Goal: Task Accomplishment & Management: Manage account settings

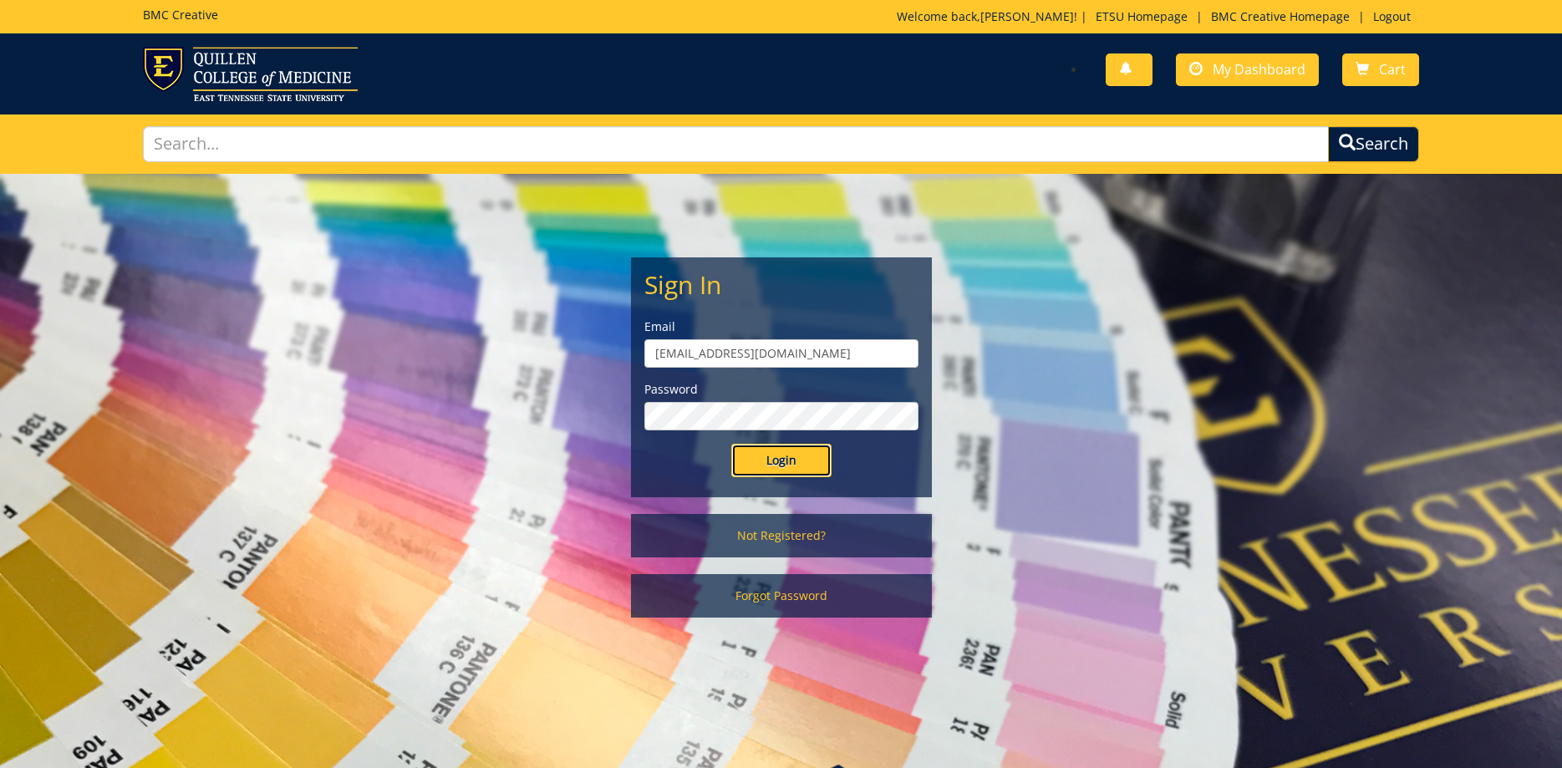
click at [781, 457] on input "Login" at bounding box center [781, 460] width 100 height 33
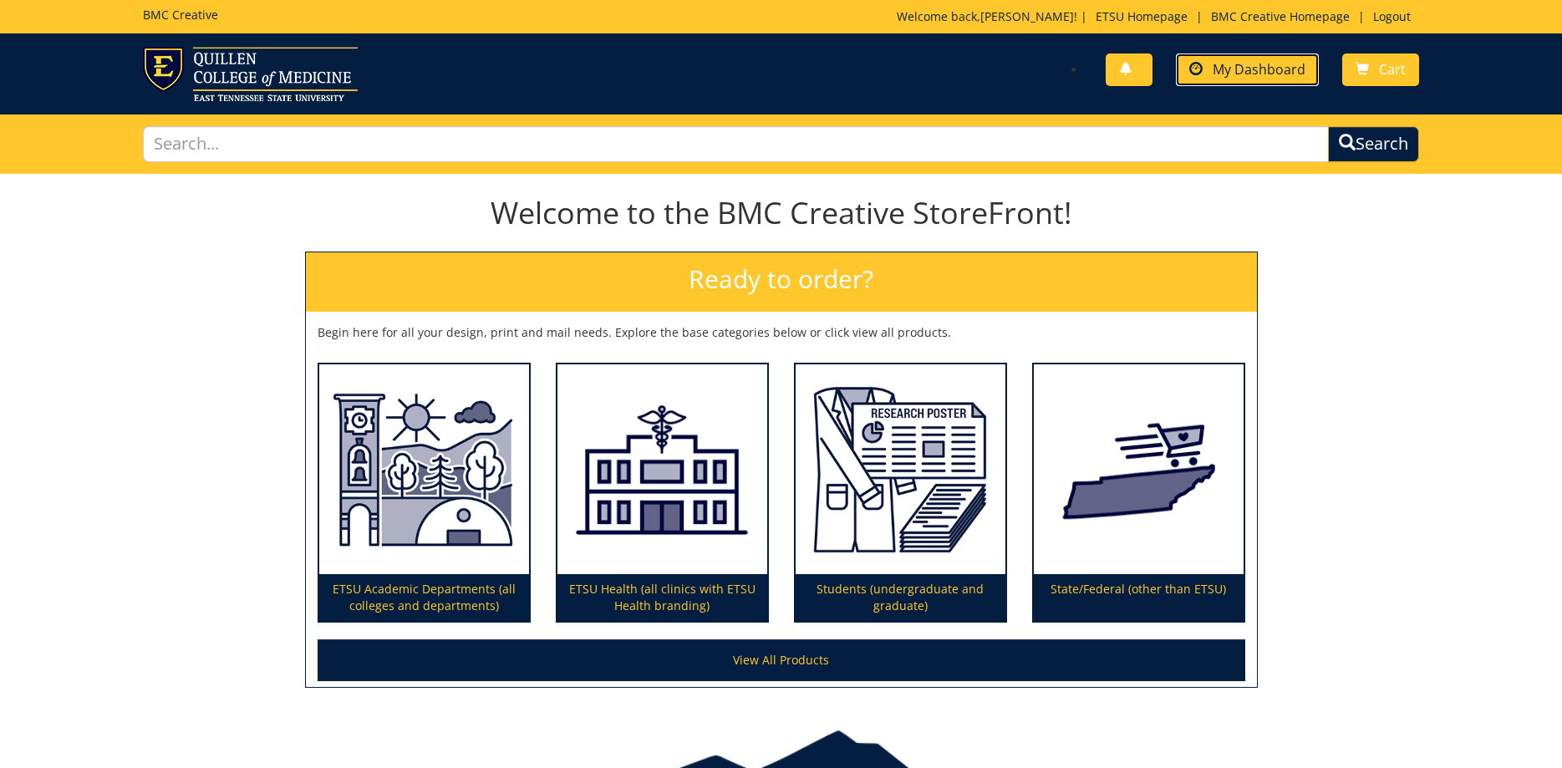
drag, startPoint x: 1212, startPoint y: 74, endPoint x: 1201, endPoint y: 79, distance: 12.0
click at [1213, 74] on link "My Dashboard" at bounding box center [1247, 69] width 143 height 33
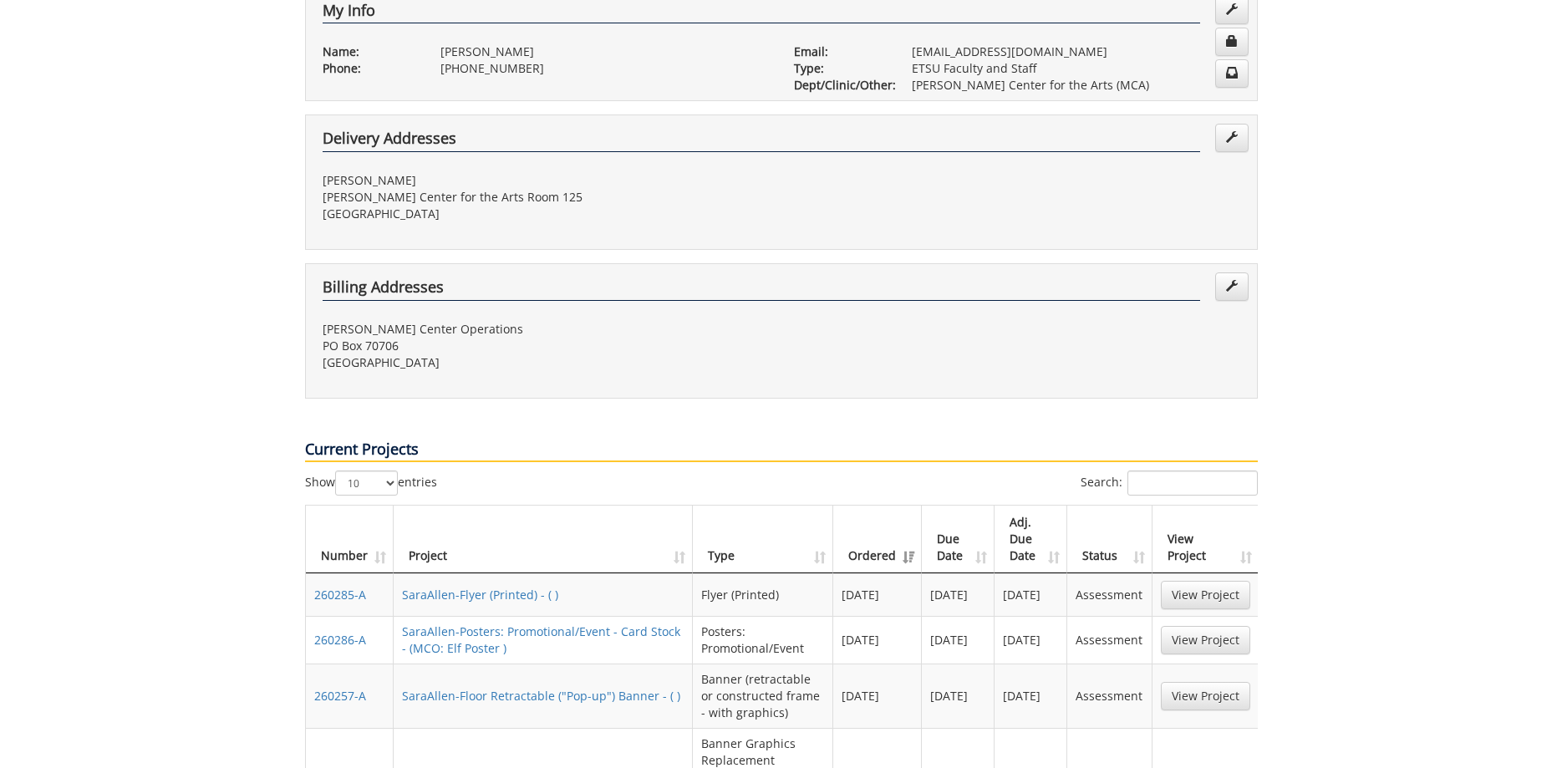
scroll to position [597, 0]
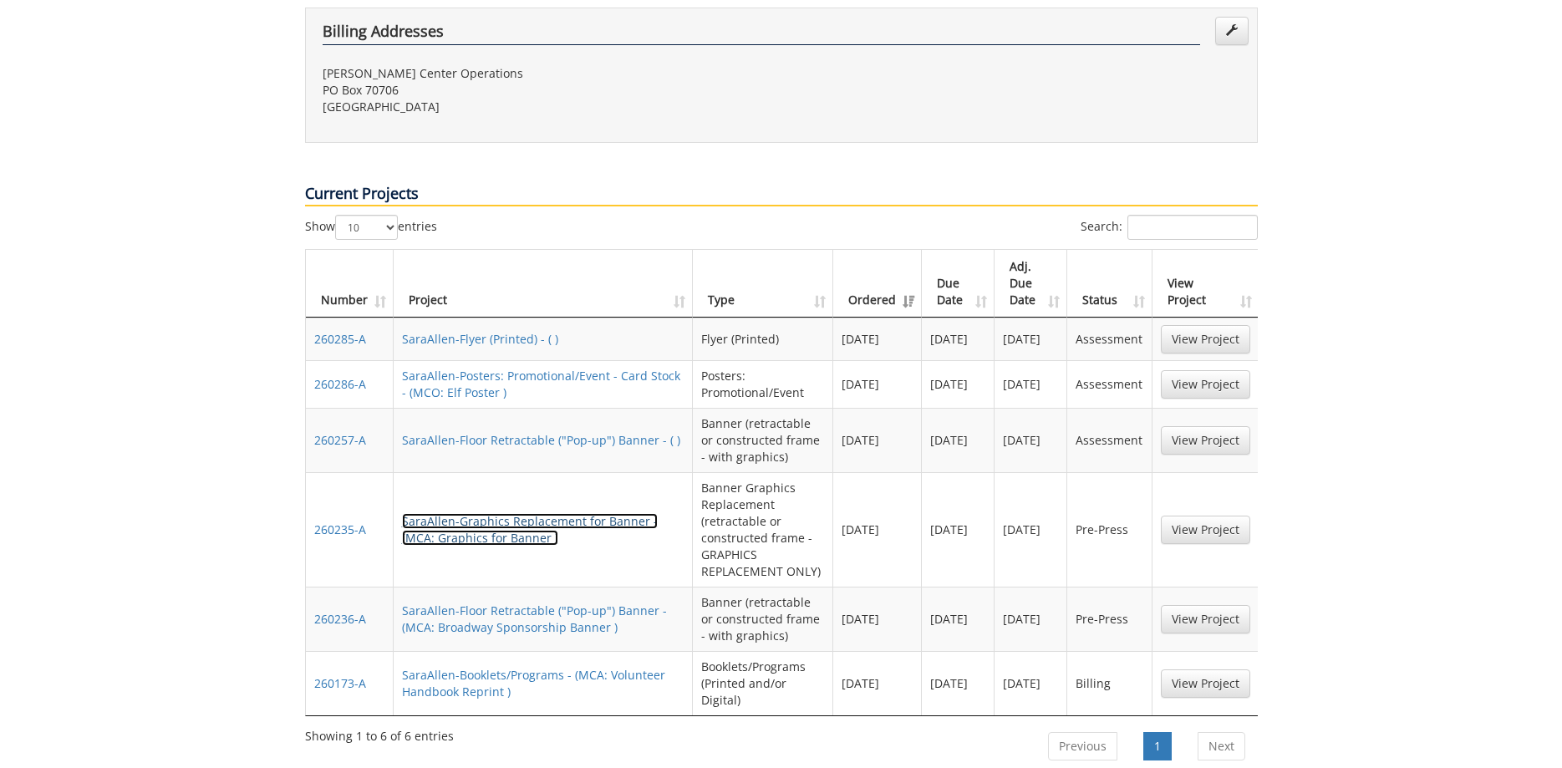
click at [623, 513] on link "SaraAllen-Graphics Replacement for Banner - (MCA: Graphics for Banner )" at bounding box center [530, 529] width 256 height 33
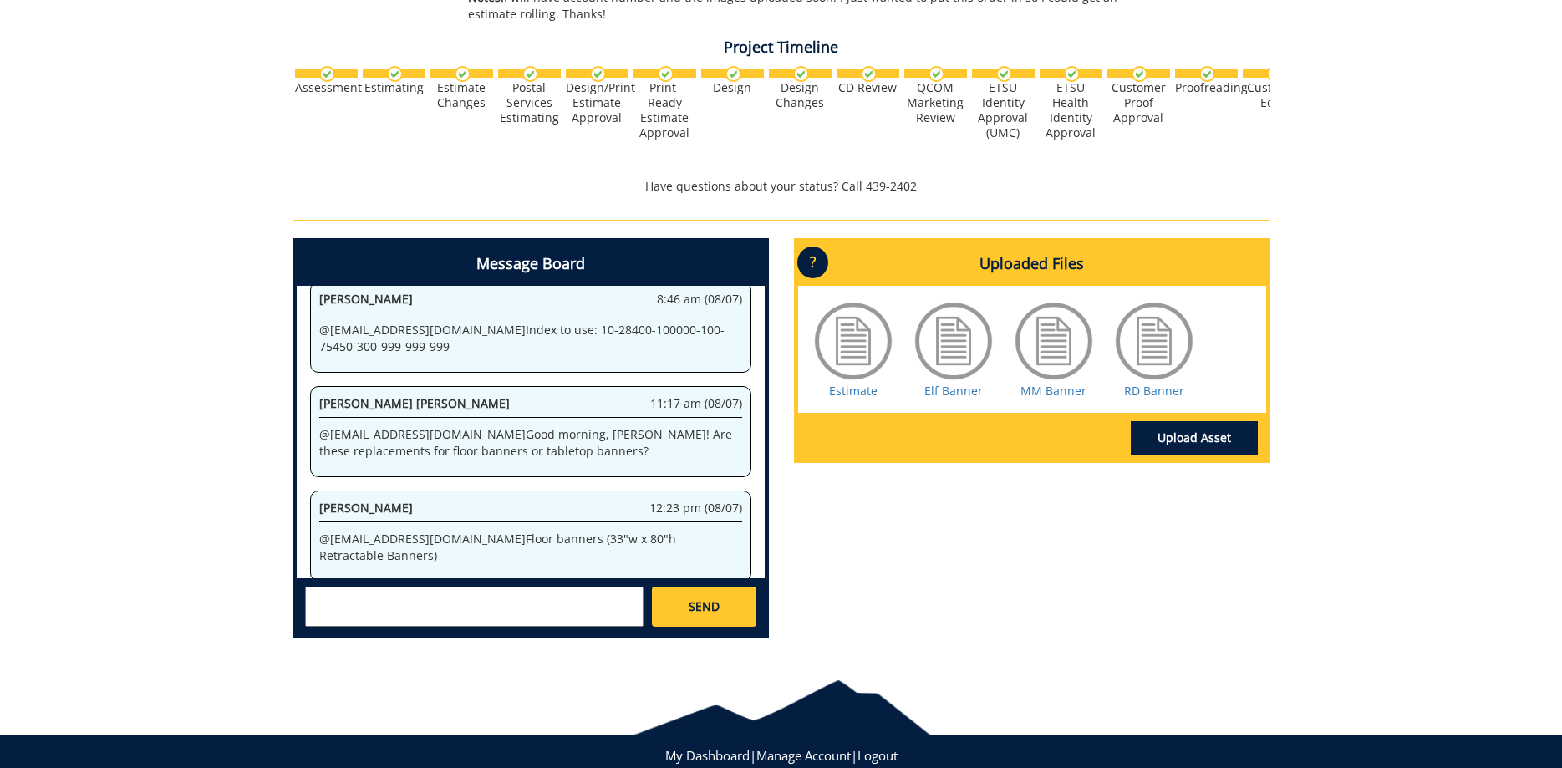
scroll to position [467, 0]
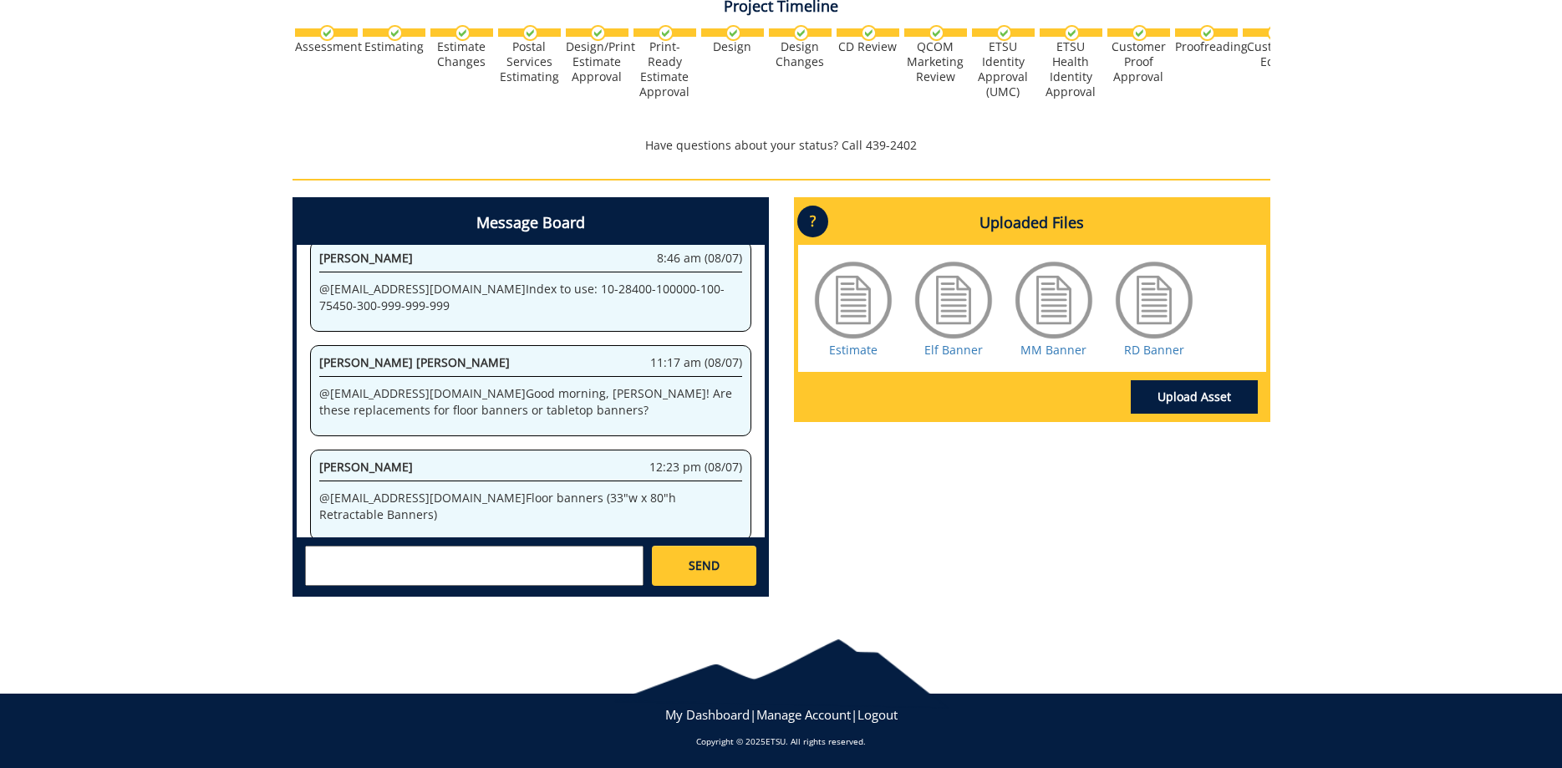
click at [554, 564] on textarea at bounding box center [474, 566] width 338 height 40
click at [1218, 399] on link "Upload Asset" at bounding box center [1194, 396] width 127 height 33
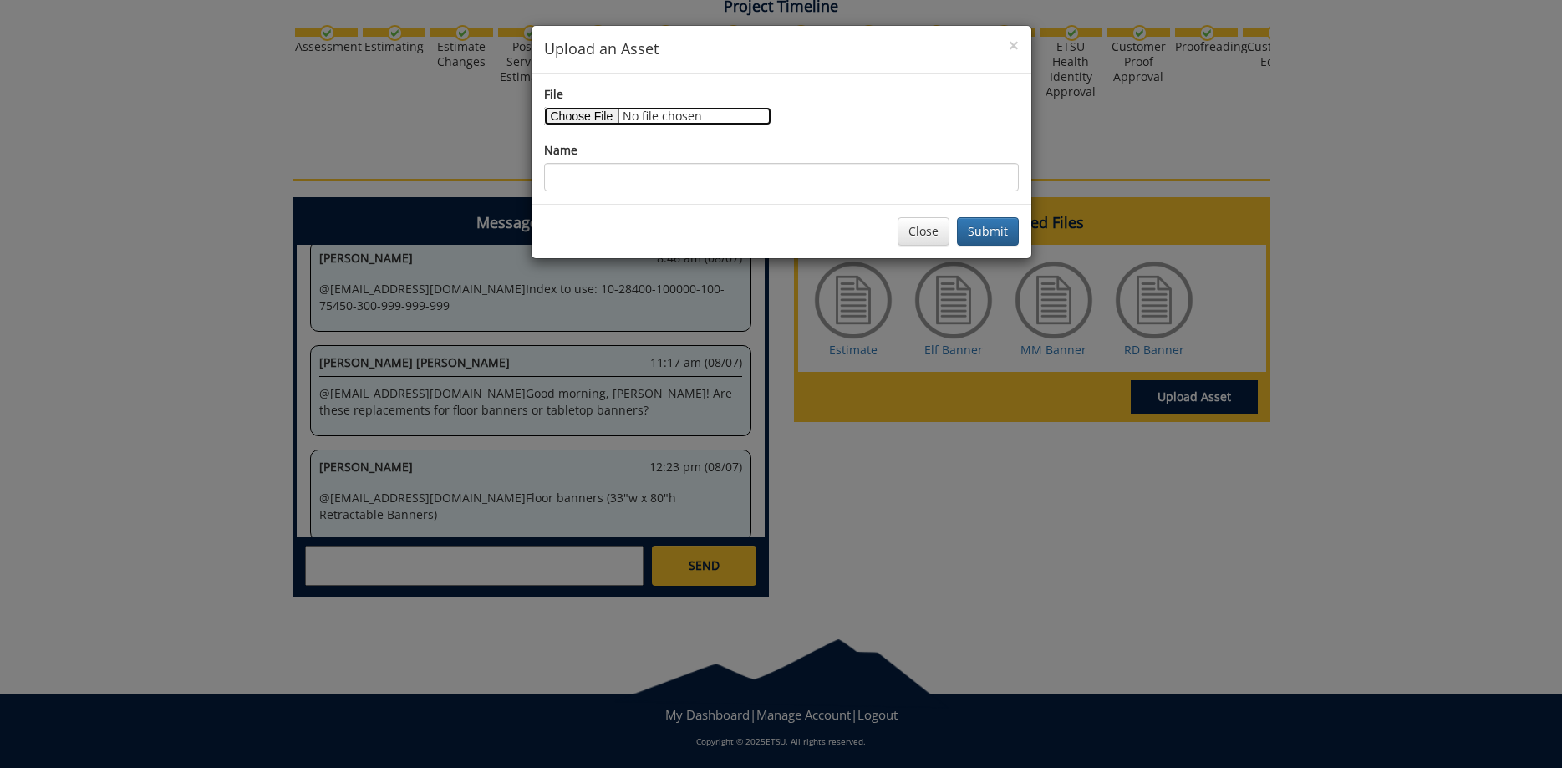
click at [561, 109] on input "File" at bounding box center [657, 116] width 227 height 18
type input "C:\fakepath\MCA_25_RetractableBanner-AllSEason_NEW_Shucked_Test.pdf"
click at [712, 179] on input "Name" at bounding box center [781, 177] width 475 height 28
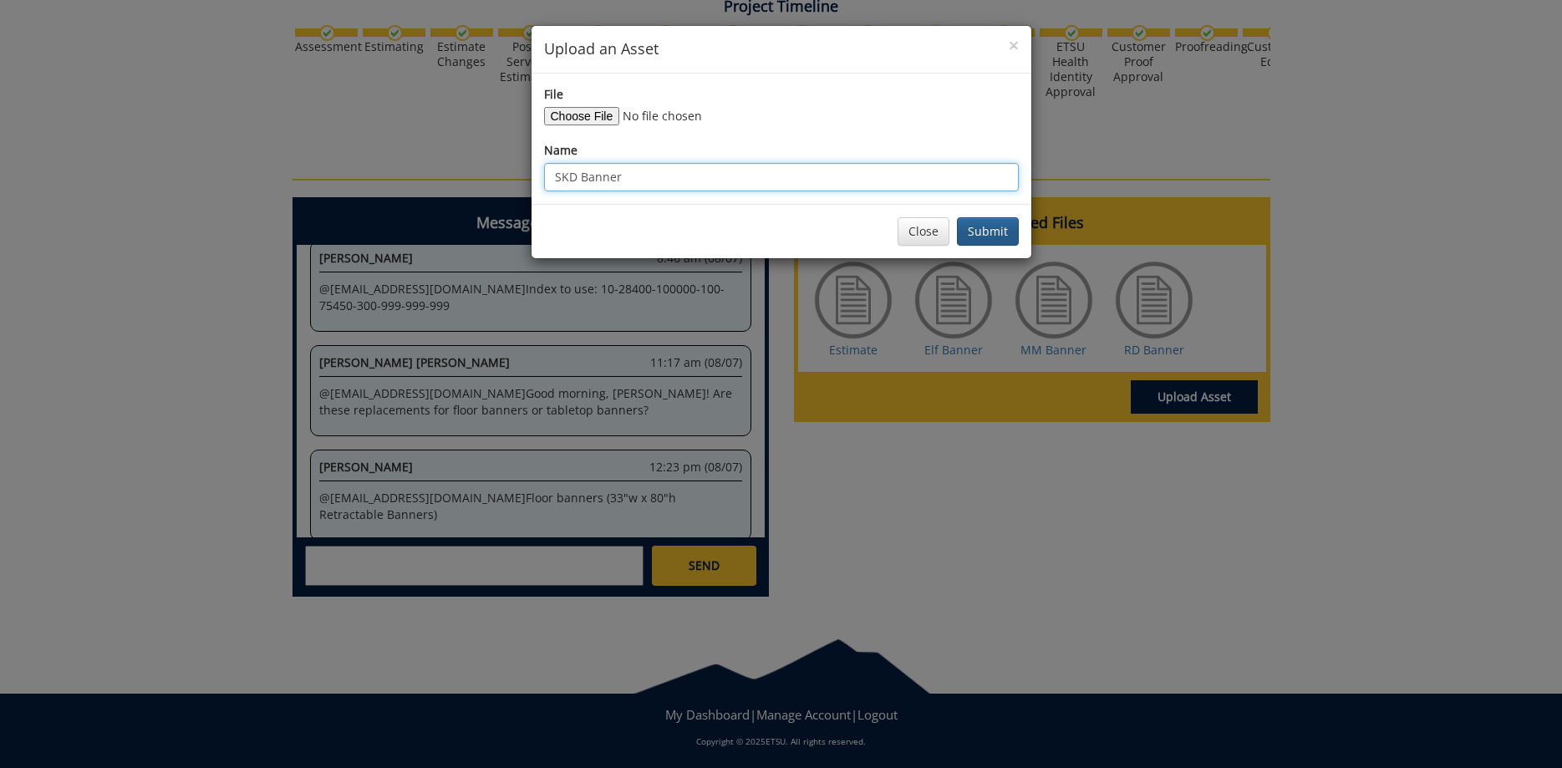
type input "SKD Banner"
click at [990, 232] on button "Submit" at bounding box center [988, 231] width 62 height 28
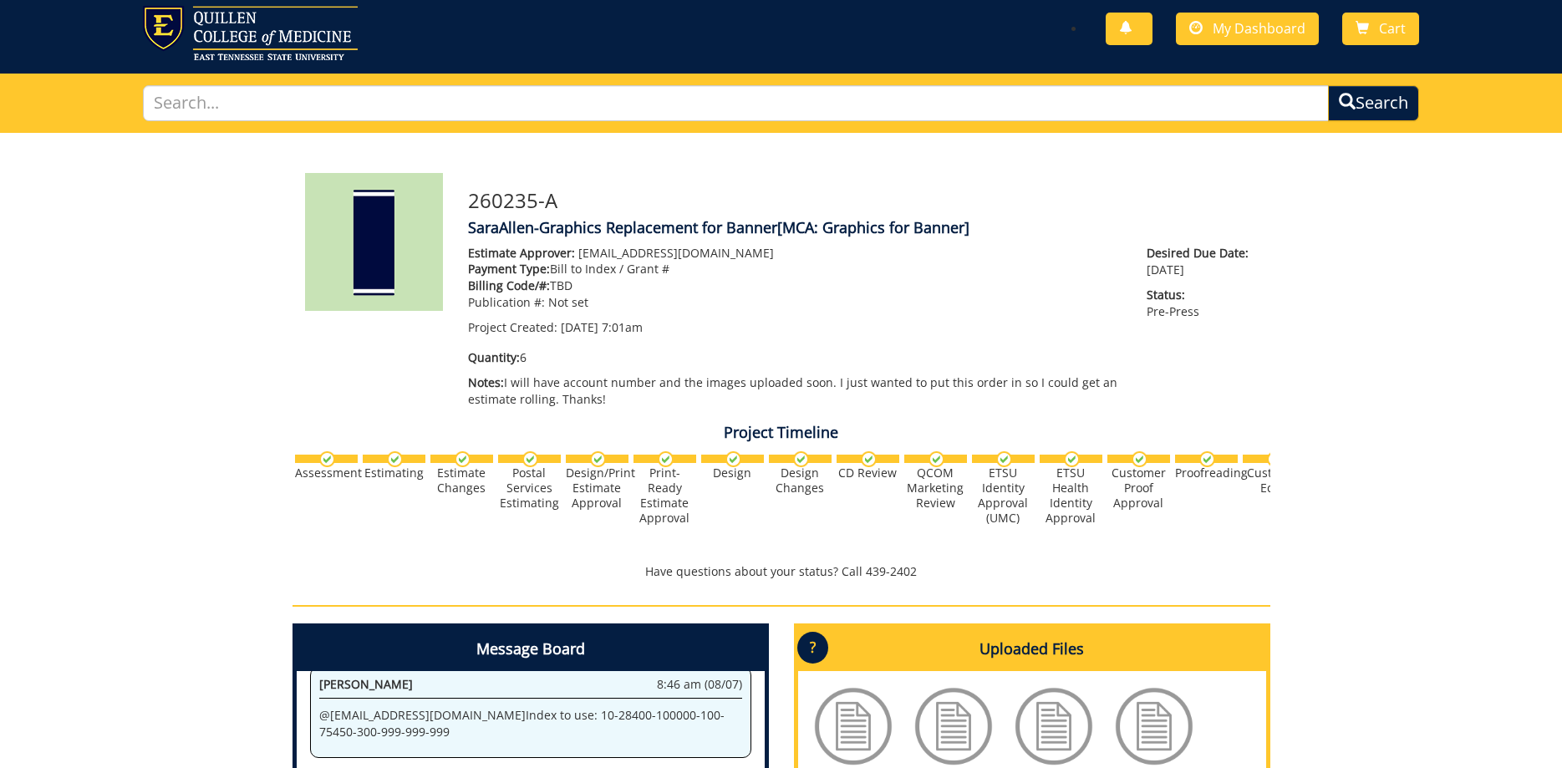
scroll to position [297, 0]
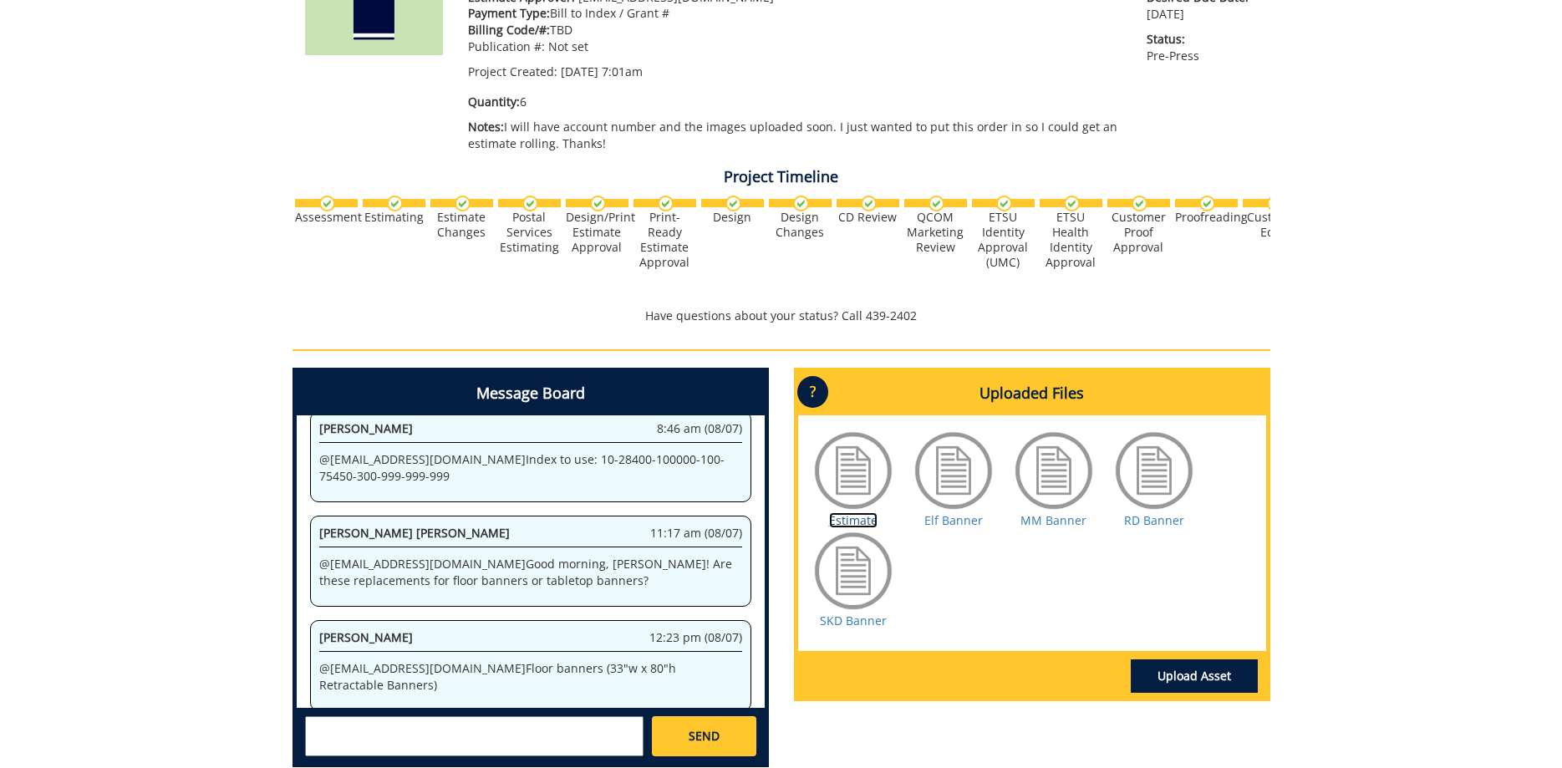
click at [854, 517] on link "Estimate" at bounding box center [853, 520] width 48 height 16
click at [313, 276] on div "Assessment Estimating" at bounding box center [782, 244] width 978 height 102
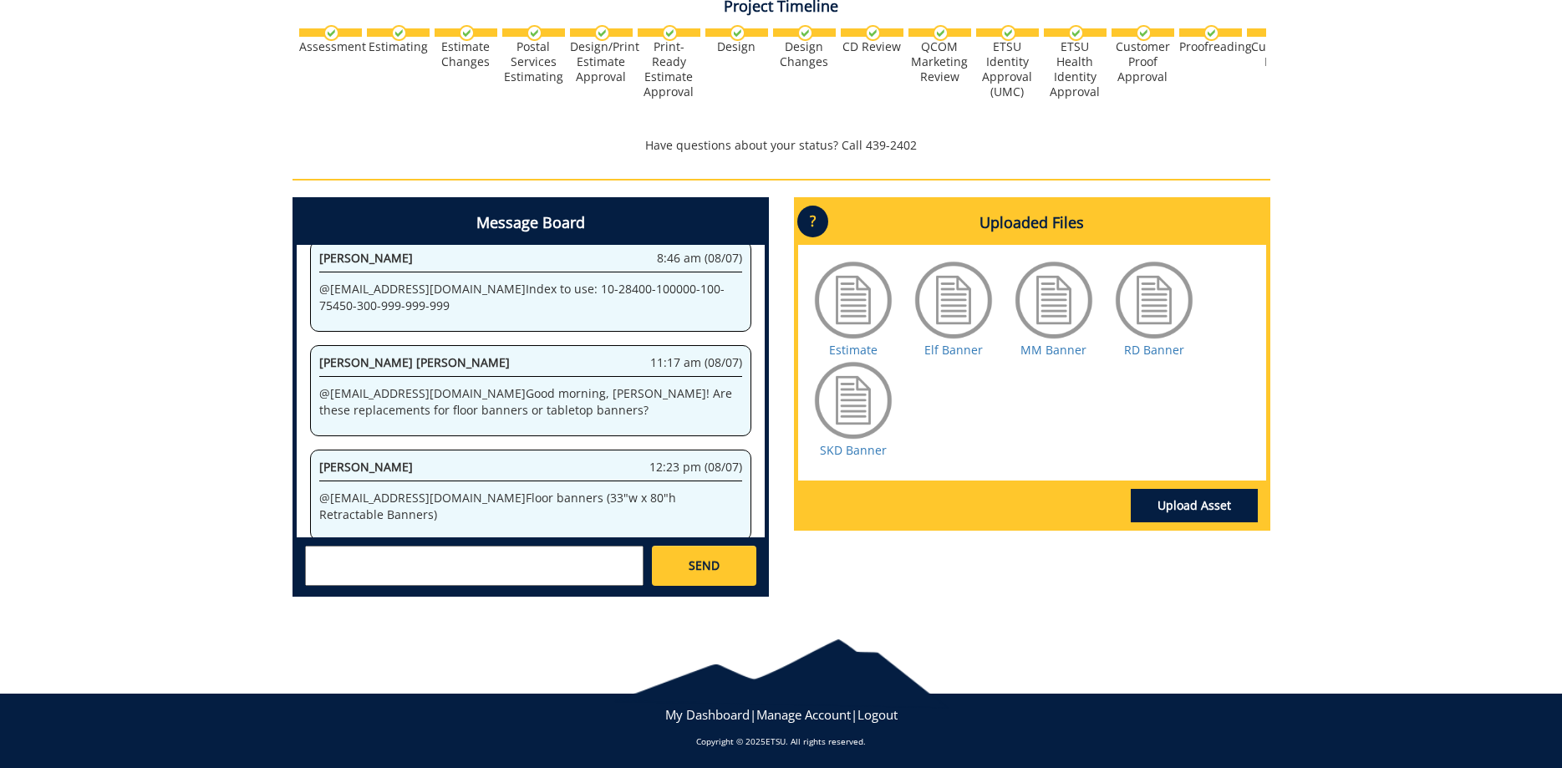
click at [594, 574] on textarea at bounding box center [474, 566] width 338 height 40
click at [1211, 506] on link "Upload Asset" at bounding box center [1194, 505] width 127 height 33
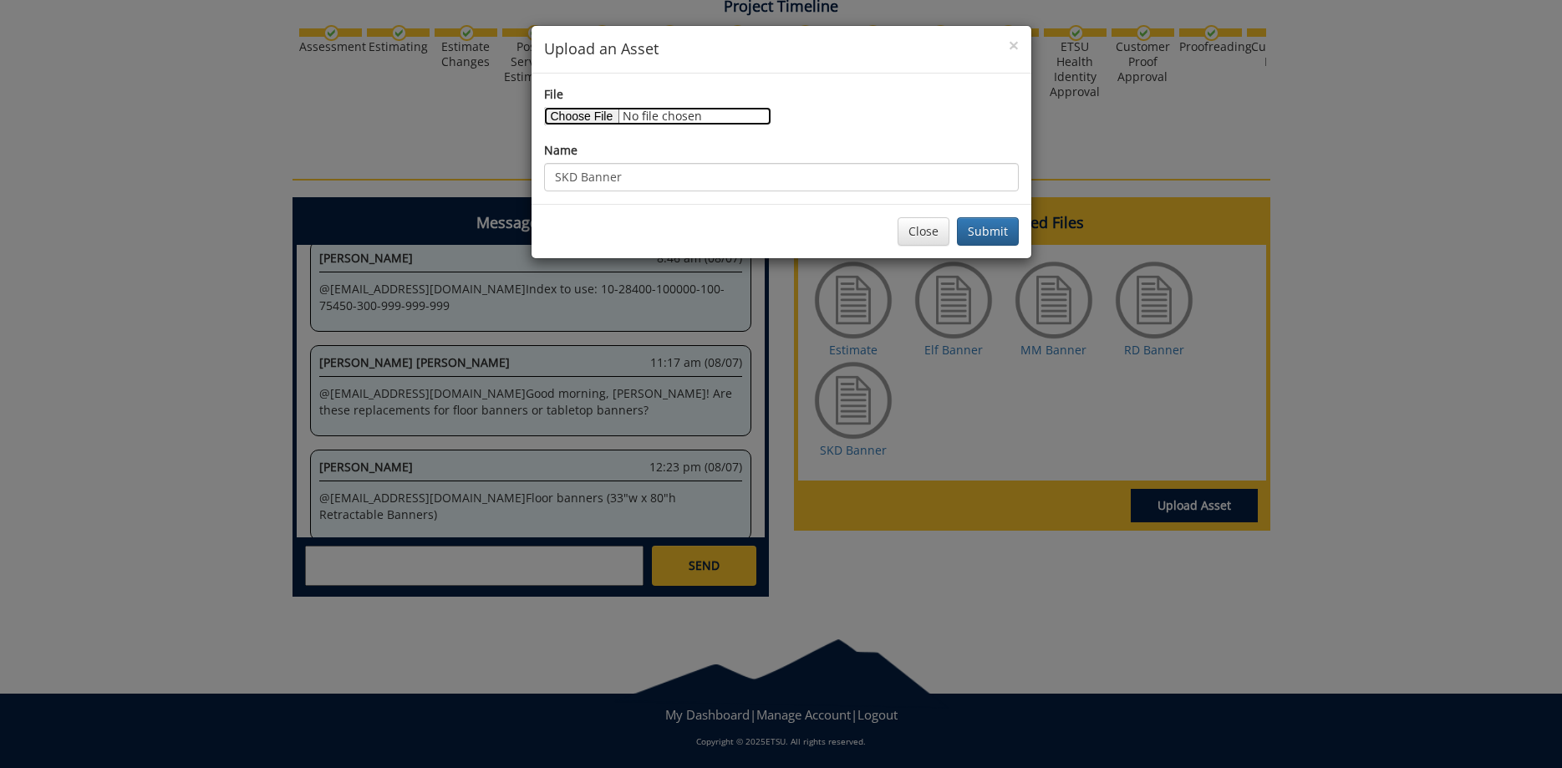
click at [583, 119] on input "File" at bounding box center [657, 116] width 227 height 18
type input "C:\fakepath\MCA_25_RetractableBanner-AllSEason_NEW_SIX.pdf"
click at [574, 177] on input "SKD Banner" at bounding box center [781, 177] width 475 height 28
drag, startPoint x: 574, startPoint y: 177, endPoint x: 560, endPoint y: 178, distance: 14.2
click at [560, 178] on input "SKD Banner" at bounding box center [781, 177] width 475 height 28
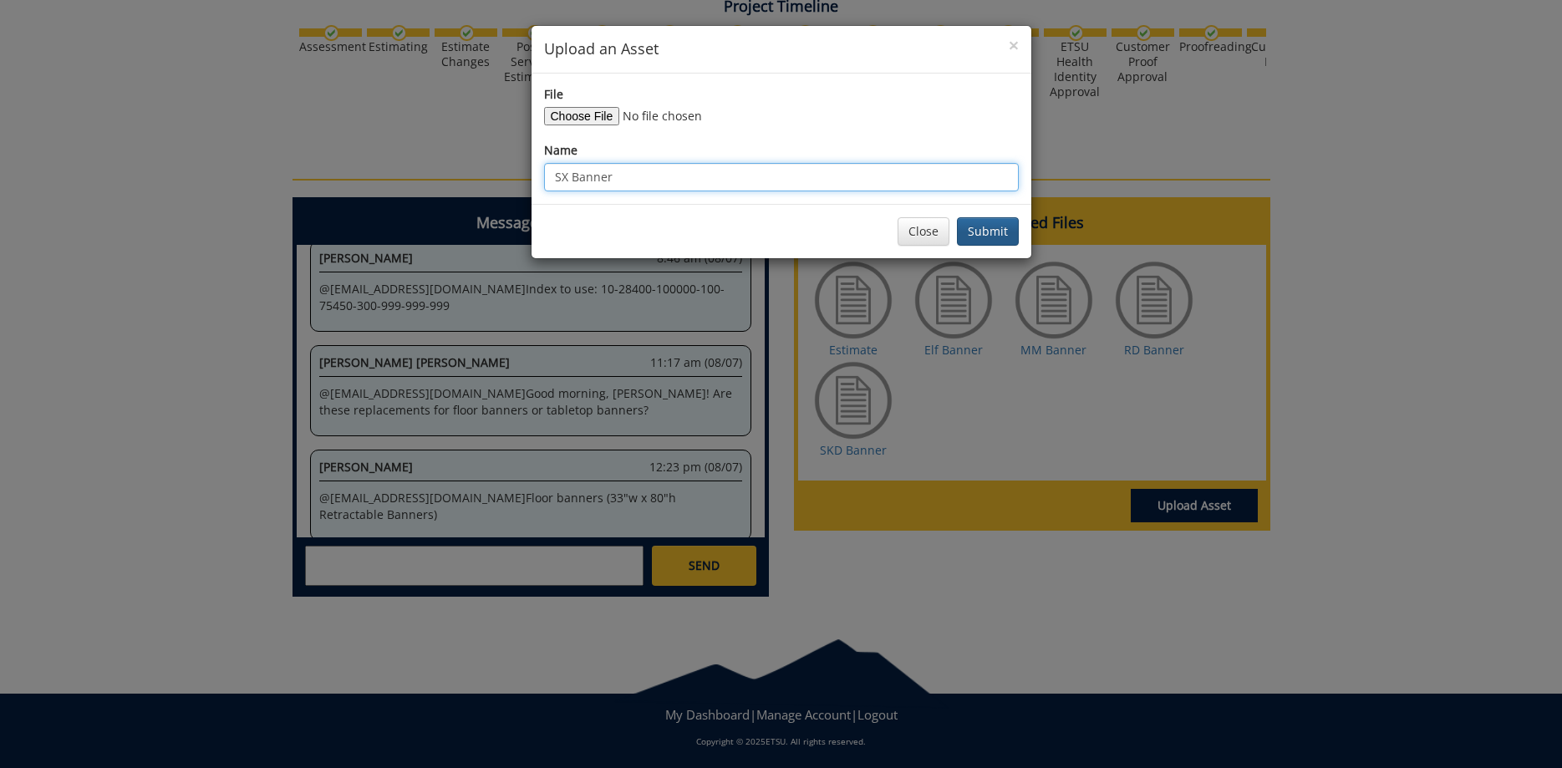
type input "SX Banner"
click at [979, 242] on button "Submit" at bounding box center [988, 231] width 62 height 28
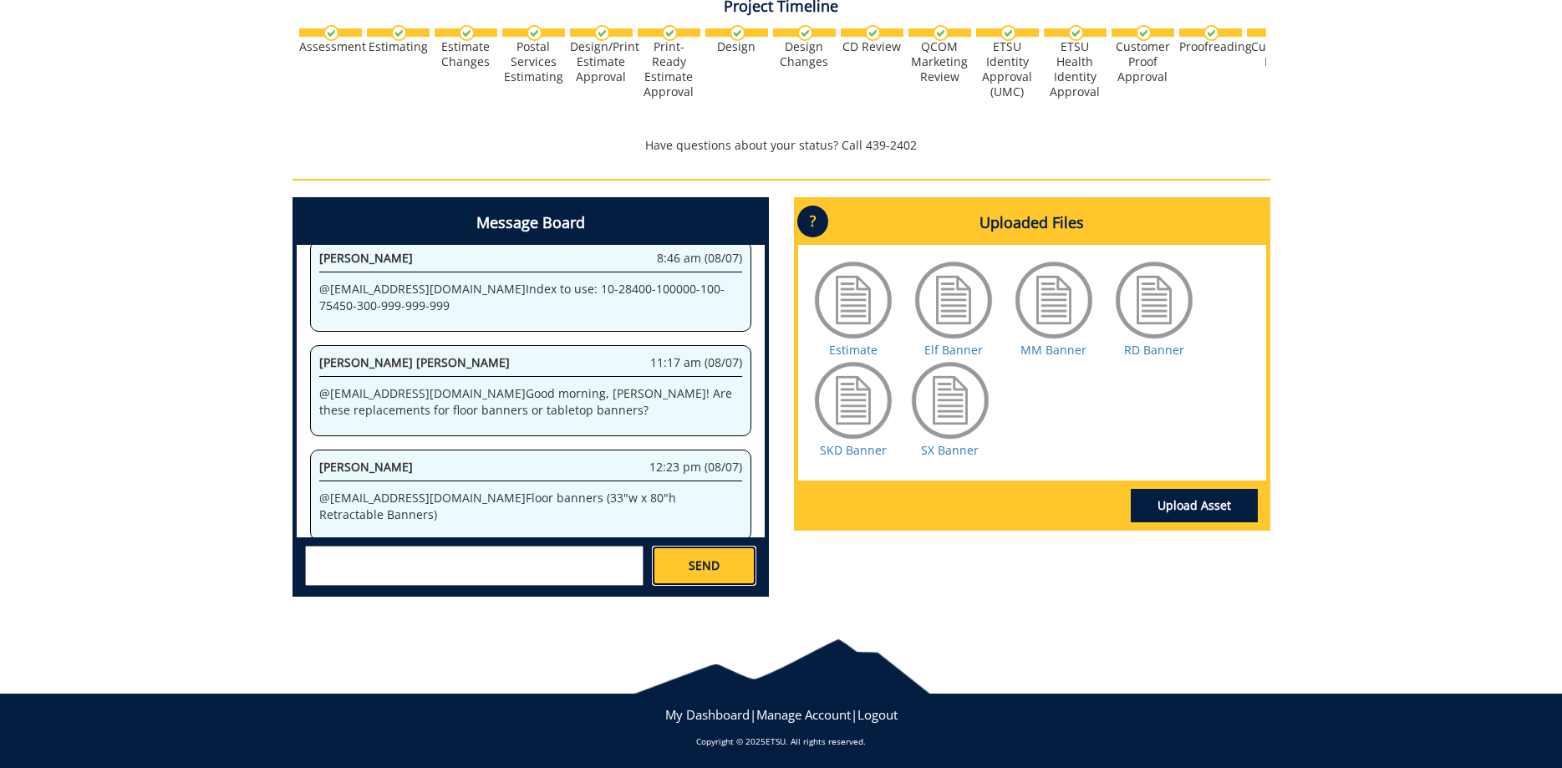
click at [713, 572] on span "SEND" at bounding box center [704, 565] width 31 height 17
click at [1206, 489] on div "Upload Asset" at bounding box center [1032, 504] width 468 height 46
click at [1183, 501] on link "Upload Asset" at bounding box center [1194, 505] width 127 height 33
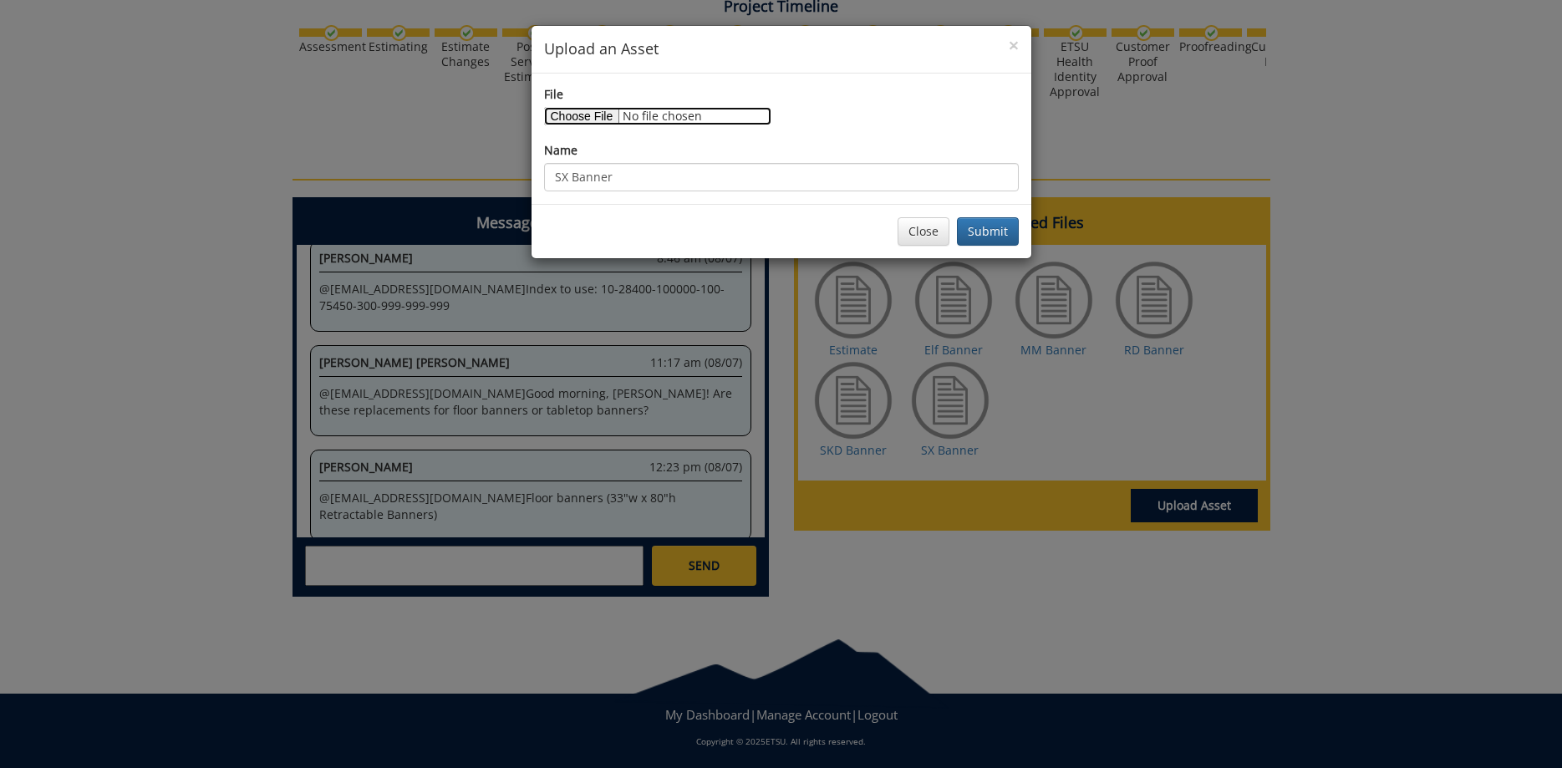
click at [578, 123] on input "File" at bounding box center [657, 116] width 227 height 18
click at [590, 117] on input "File" at bounding box center [657, 116] width 227 height 18
type input "C:\fakepath\MCA_25_RetractableBanner-AllSEason_NEW_Tina.pdf"
click at [649, 171] on input "SX Banner" at bounding box center [781, 177] width 475 height 28
drag, startPoint x: 567, startPoint y: 180, endPoint x: 465, endPoint y: 182, distance: 102.8
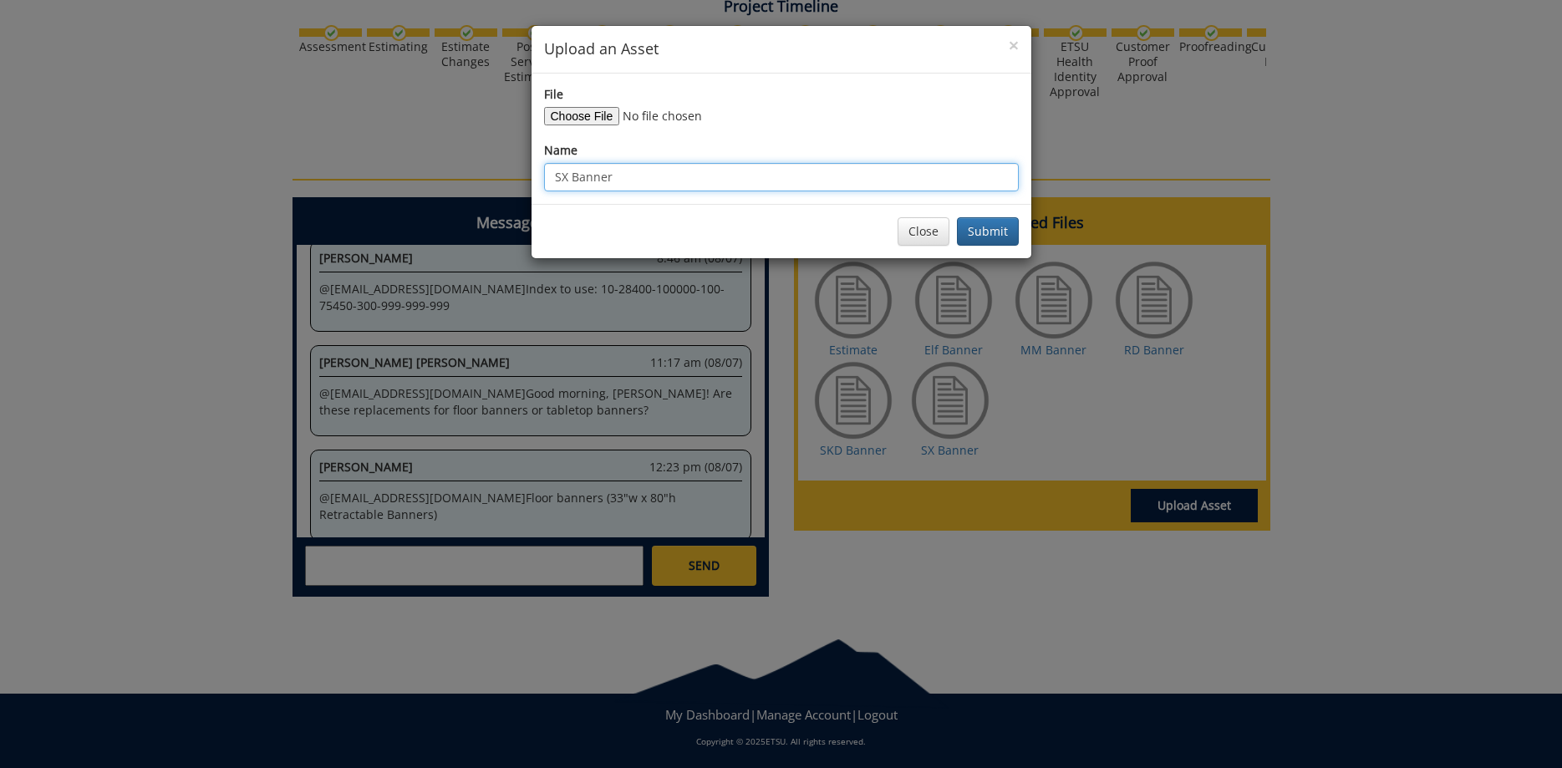
click at [544, 181] on input "SX Banner" at bounding box center [781, 177] width 475 height 28
type input "TT Banner"
click at [928, 108] on div "File" at bounding box center [781, 105] width 475 height 39
click at [988, 233] on button "Submit" at bounding box center [988, 231] width 62 height 28
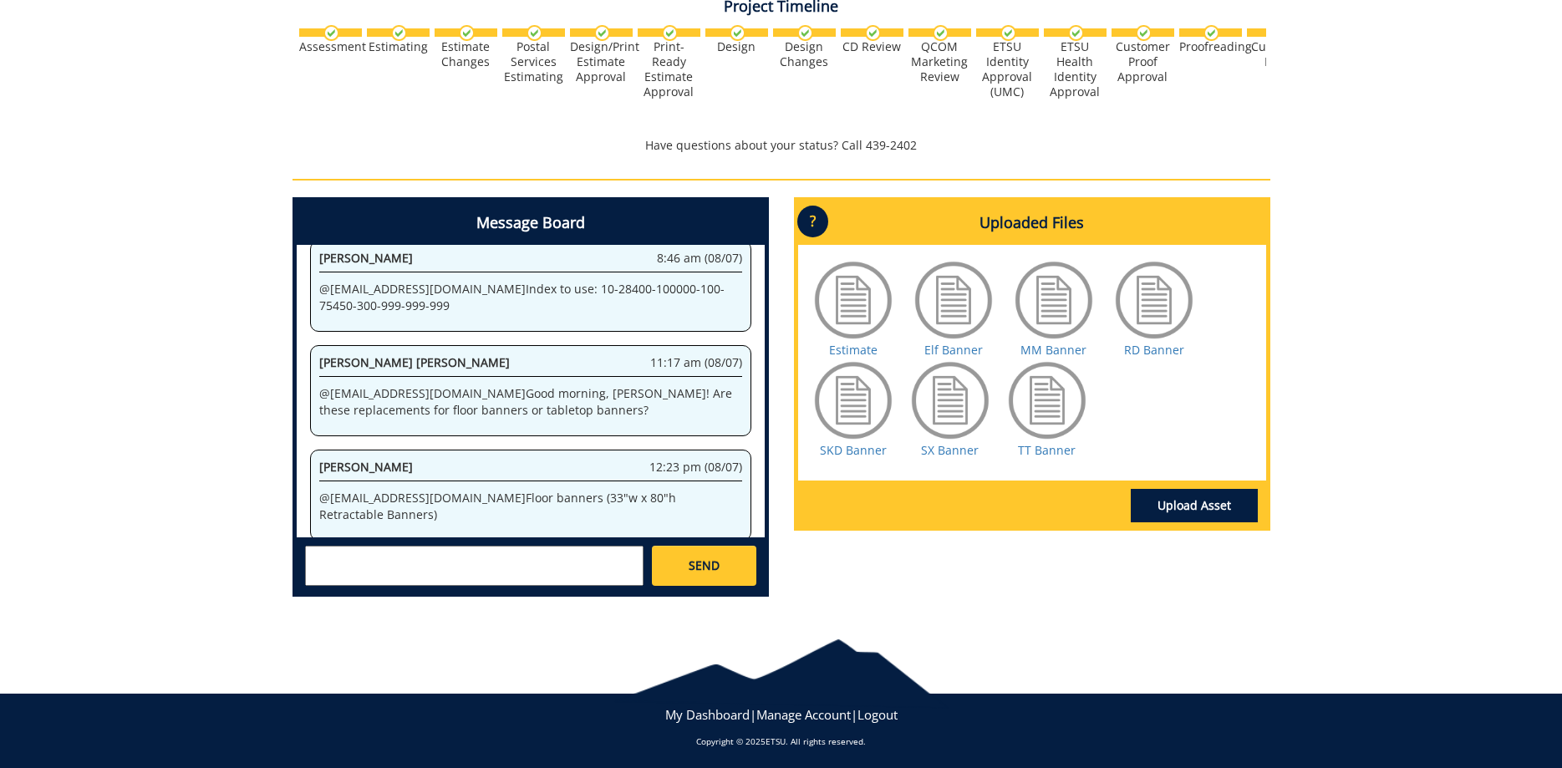
click at [524, 560] on textarea at bounding box center [474, 566] width 338 height 40
type textarea "@[EMAIL_ADDRESS][DOMAIN_NAME] I am still waiting on SX and TT final approval, b…"
click at [688, 562] on link "SEND" at bounding box center [704, 566] width 104 height 40
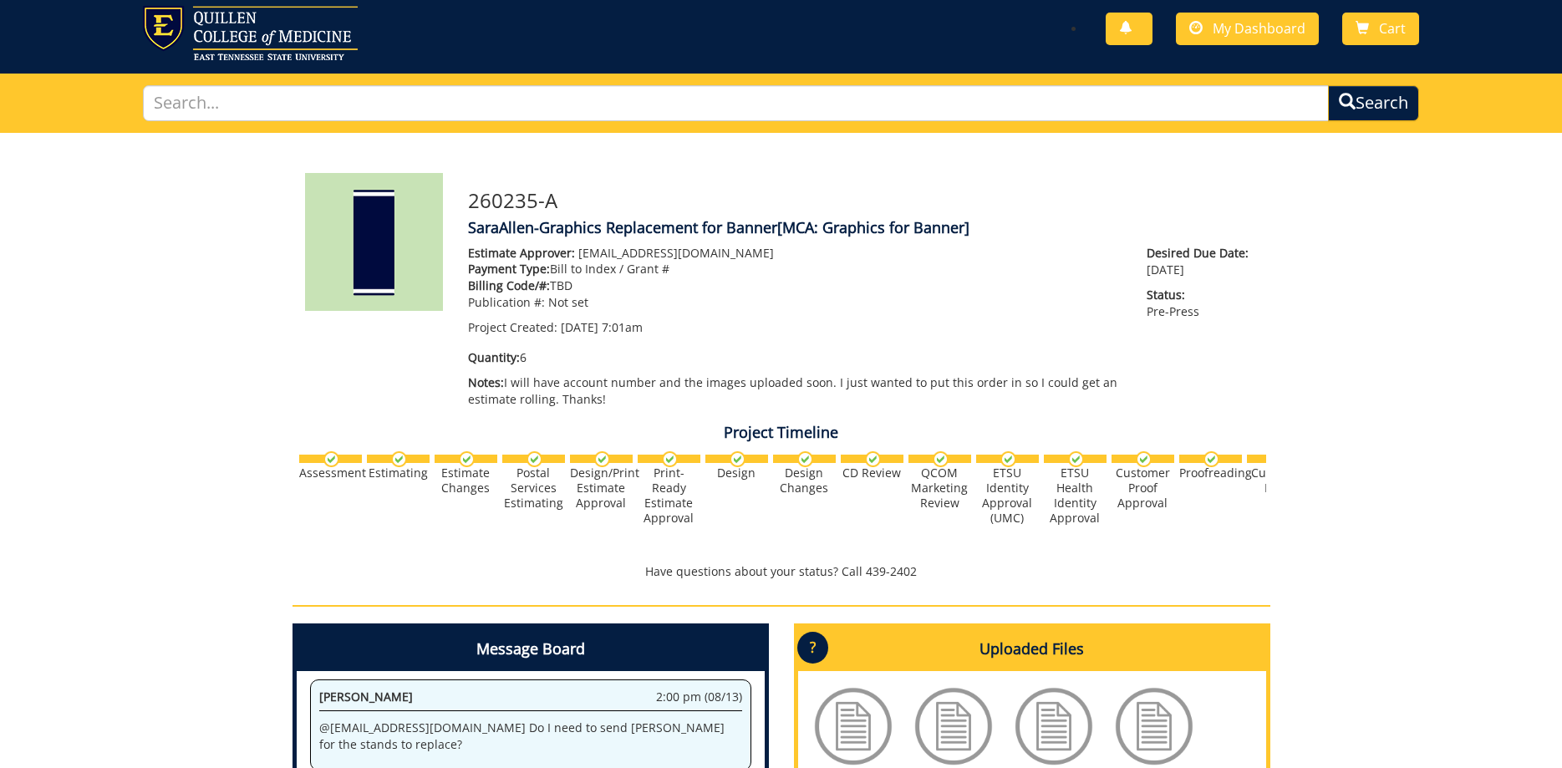
scroll to position [0, 0]
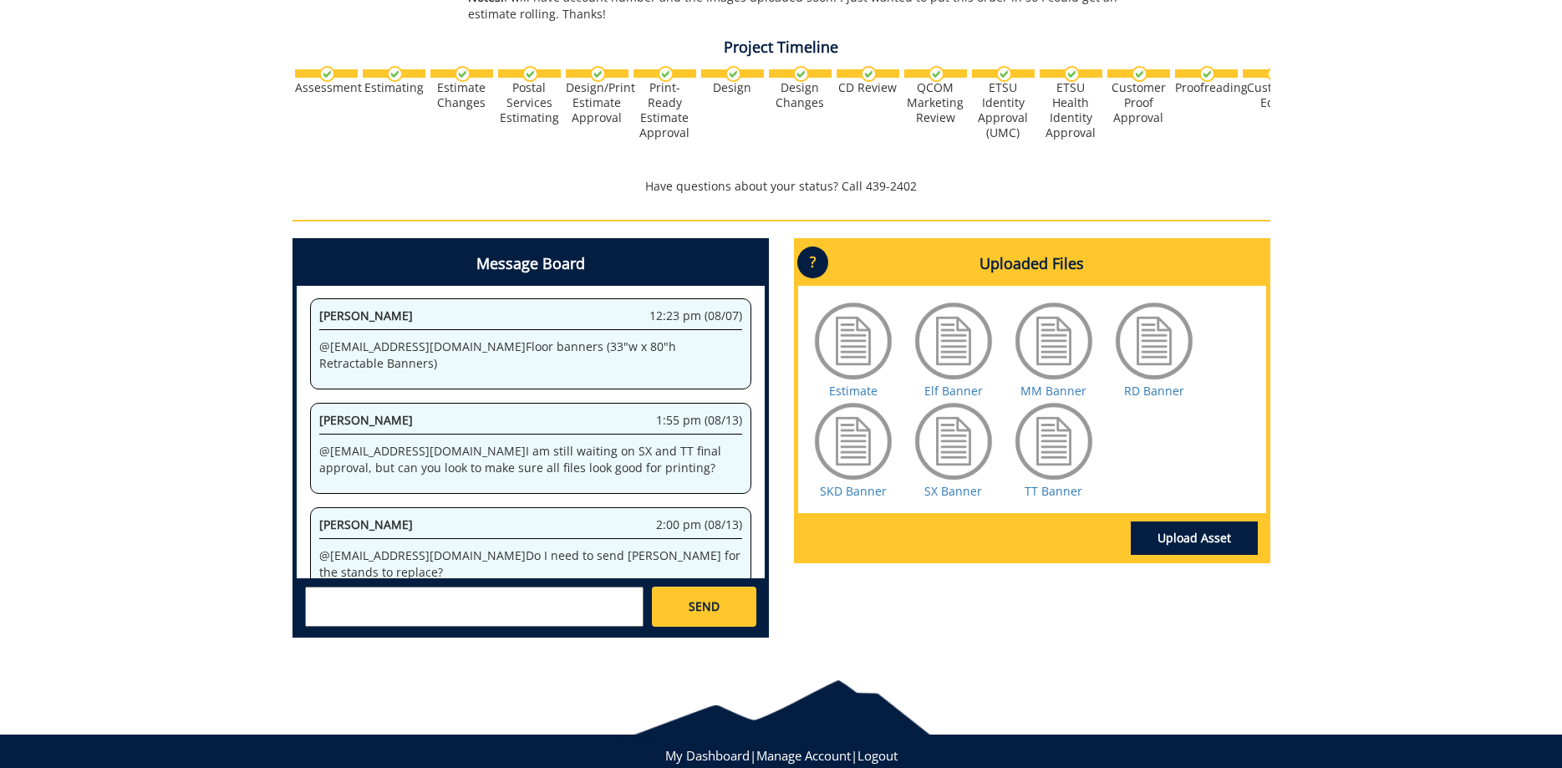
scroll to position [467, 0]
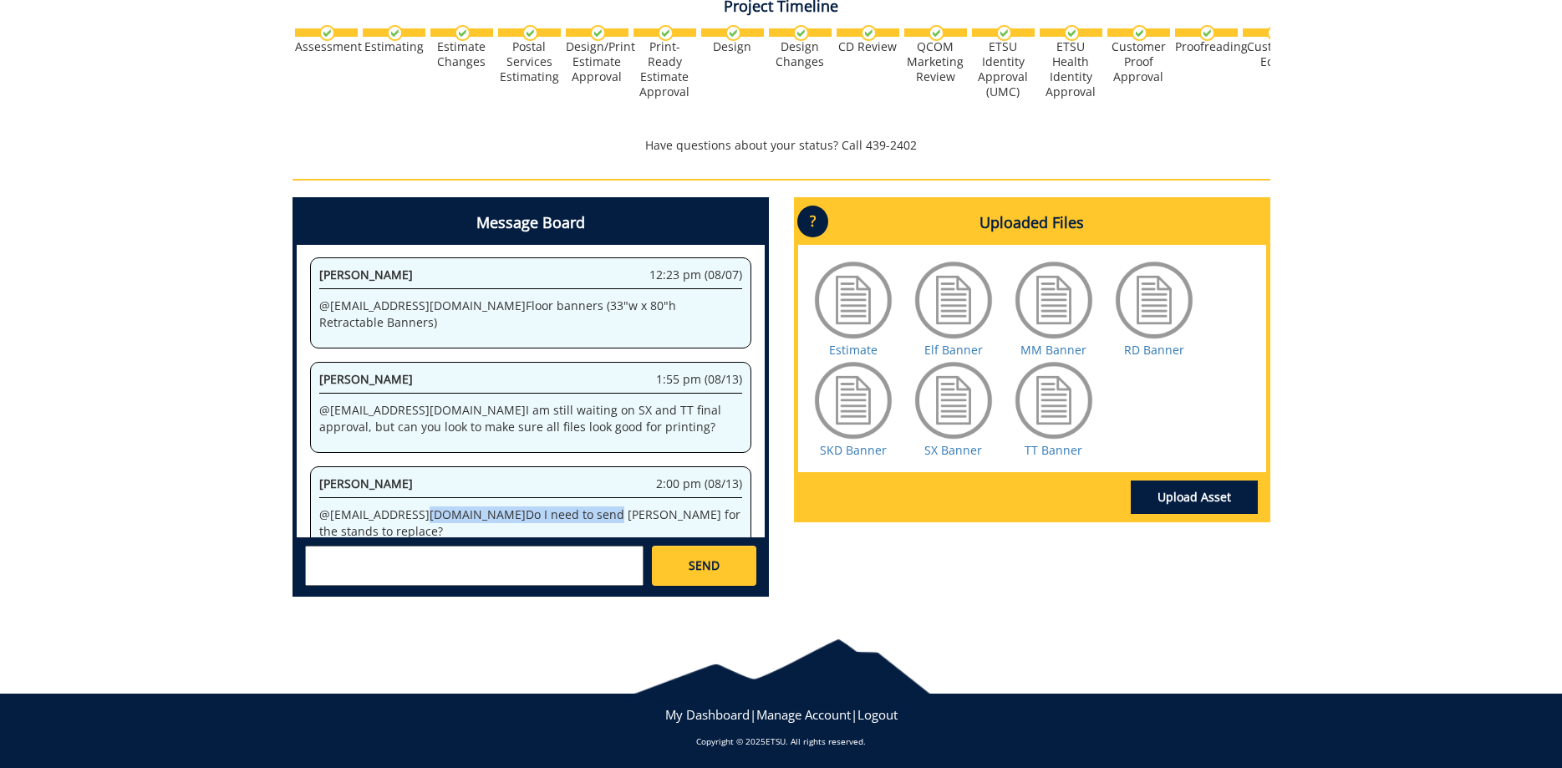
drag, startPoint x: 417, startPoint y: 499, endPoint x: 541, endPoint y: 496, distance: 123.7
click at [537, 506] on p "@ [EMAIL_ADDRESS][DOMAIN_NAME] Do I need to send [PERSON_NAME] for the stands t…" at bounding box center [530, 522] width 423 height 33
click at [598, 506] on p "@ [EMAIL_ADDRESS][DOMAIN_NAME] Do I need to send [PERSON_NAME] for the stands t…" at bounding box center [530, 522] width 423 height 33
drag, startPoint x: 420, startPoint y: 497, endPoint x: 619, endPoint y: 490, distance: 199.1
click at [575, 506] on p "@ [EMAIL_ADDRESS][DOMAIN_NAME] Do I need to send [PERSON_NAME] for the stands t…" at bounding box center [530, 522] width 423 height 33
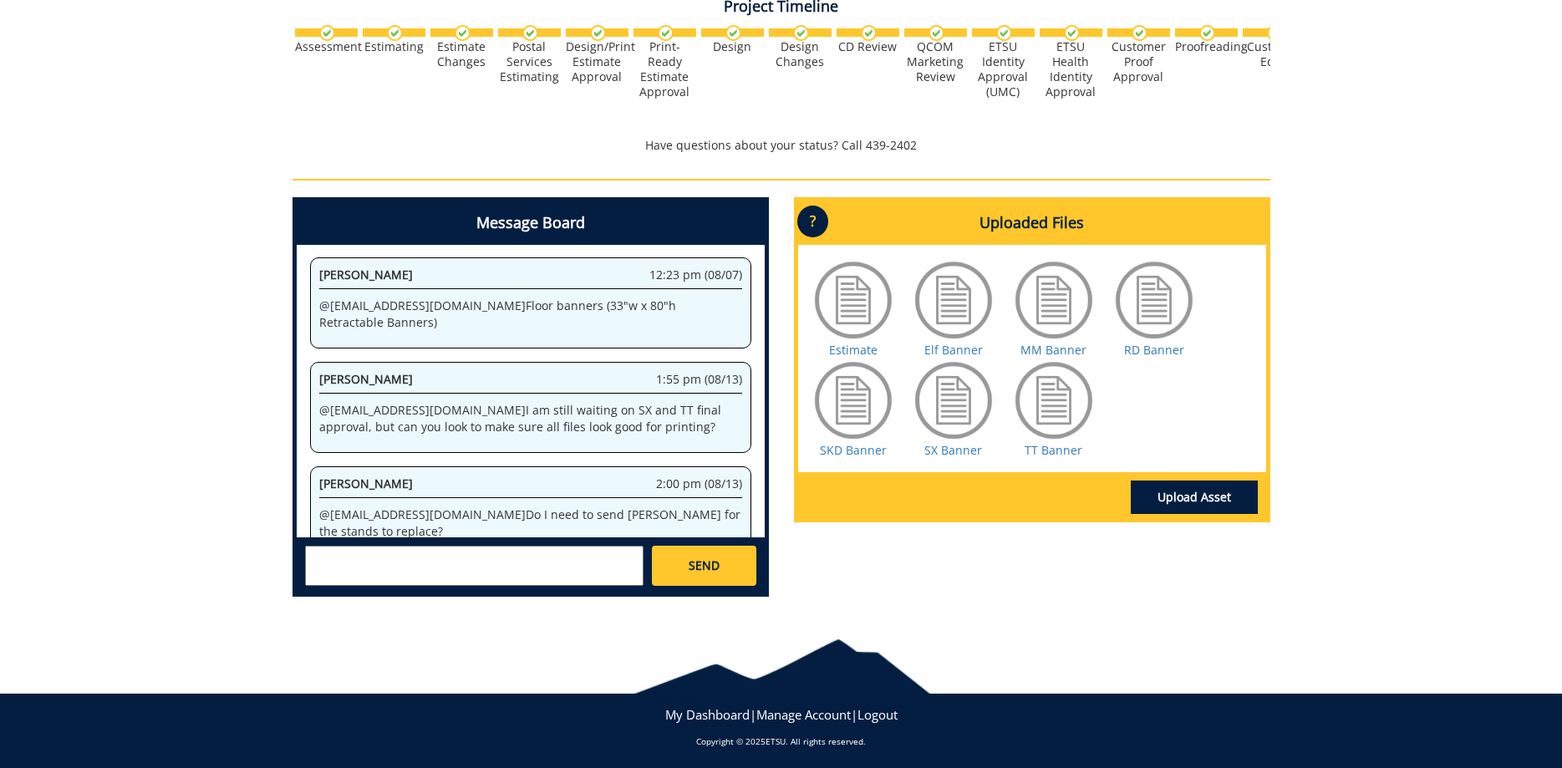
click at [633, 486] on div "[PERSON_NAME] 2:00 pm (08/13) @ [EMAIL_ADDRESS][DOMAIN_NAME] Do I need to send …" at bounding box center [530, 511] width 441 height 91
click at [442, 550] on textarea at bounding box center [474, 566] width 338 height 40
click at [623, 573] on textarea "@[EMAIL_ADDRESS][DOMAIN_NAME] OH that would be wonderful! I was thinking I was …" at bounding box center [474, 566] width 338 height 40
type textarea "@[EMAIL_ADDRESS][DOMAIN_NAME] OH that would be wonderful! I was thinking I was …"
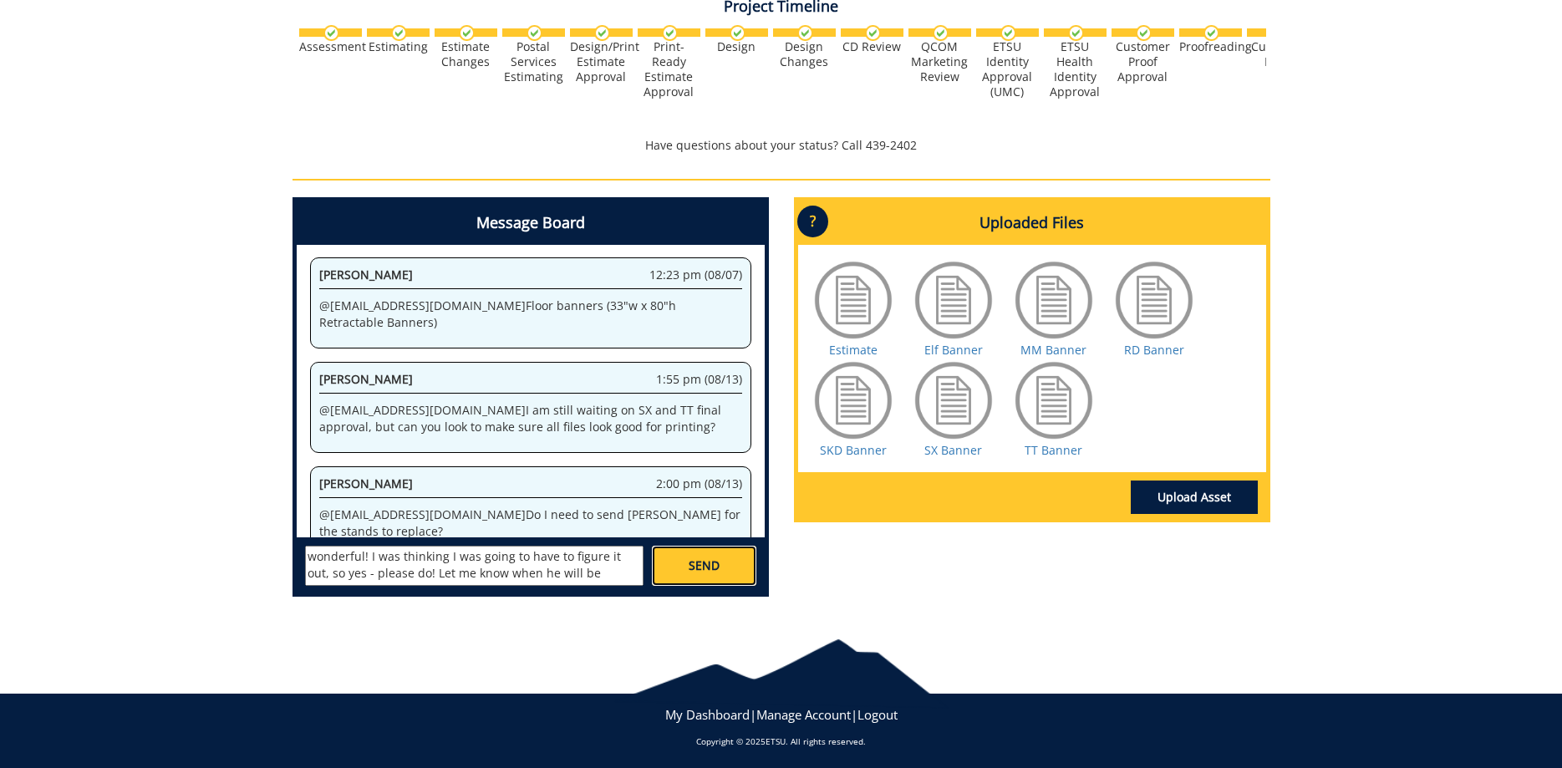
click at [731, 566] on link "SEND" at bounding box center [704, 566] width 104 height 40
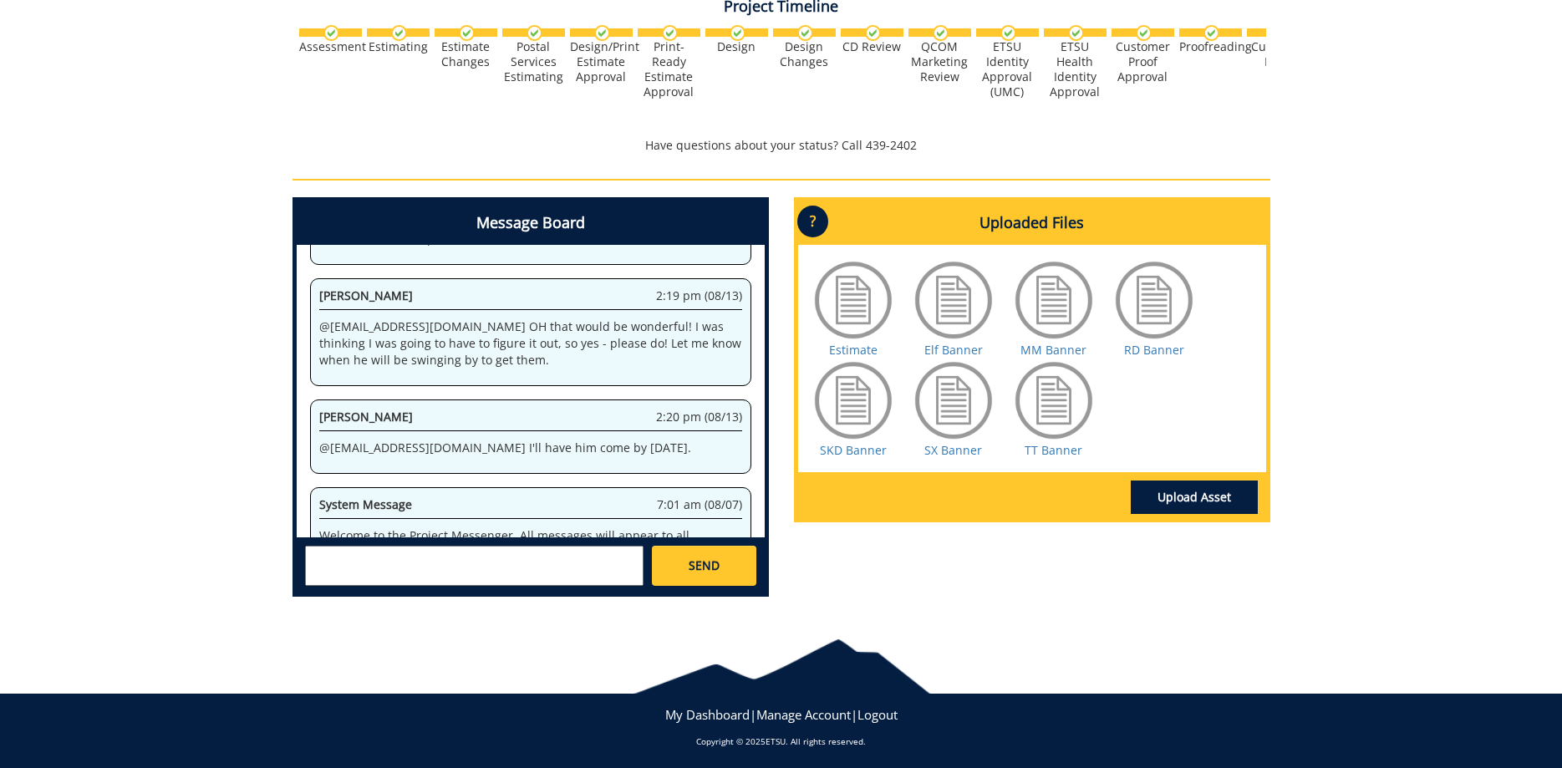
scroll to position [22124, 0]
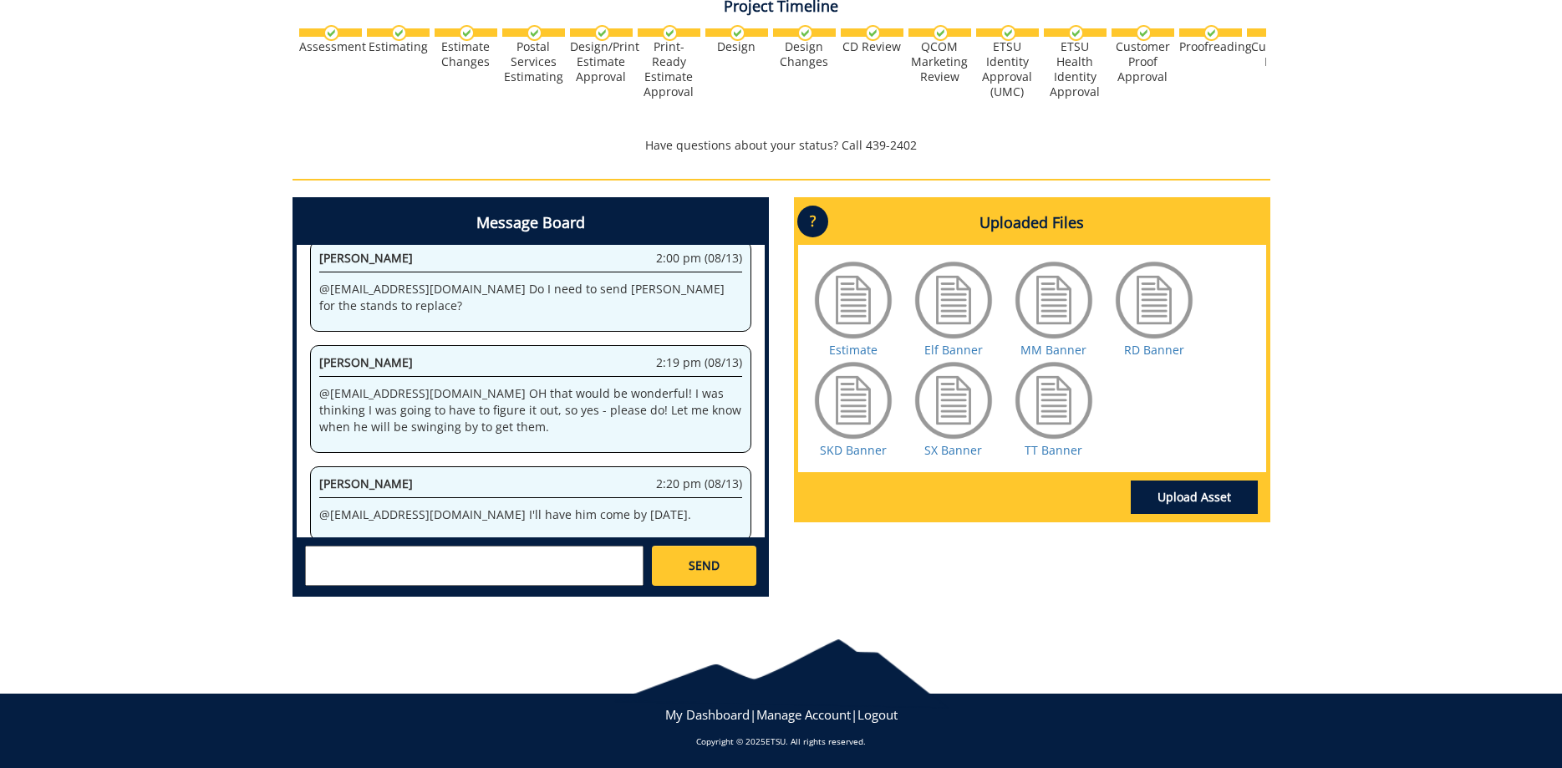
click at [347, 552] on textarea at bounding box center [474, 566] width 338 height 40
type textarea "@[EMAIL_ADDRESS][DOMAIN_NAME] Perfect! Thanks!"
click at [713, 565] on span "SEND" at bounding box center [704, 565] width 31 height 17
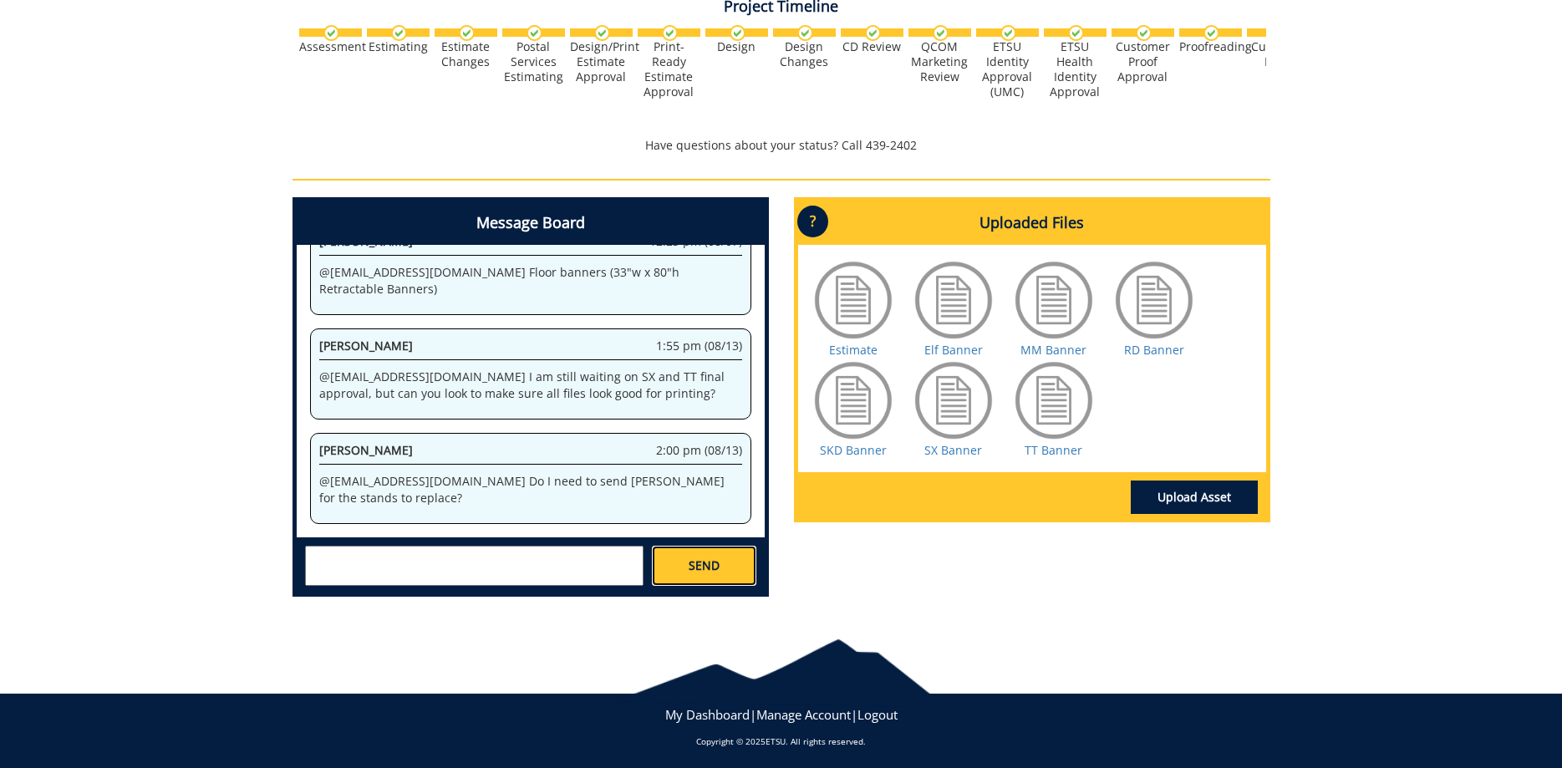
scroll to position [32372, 0]
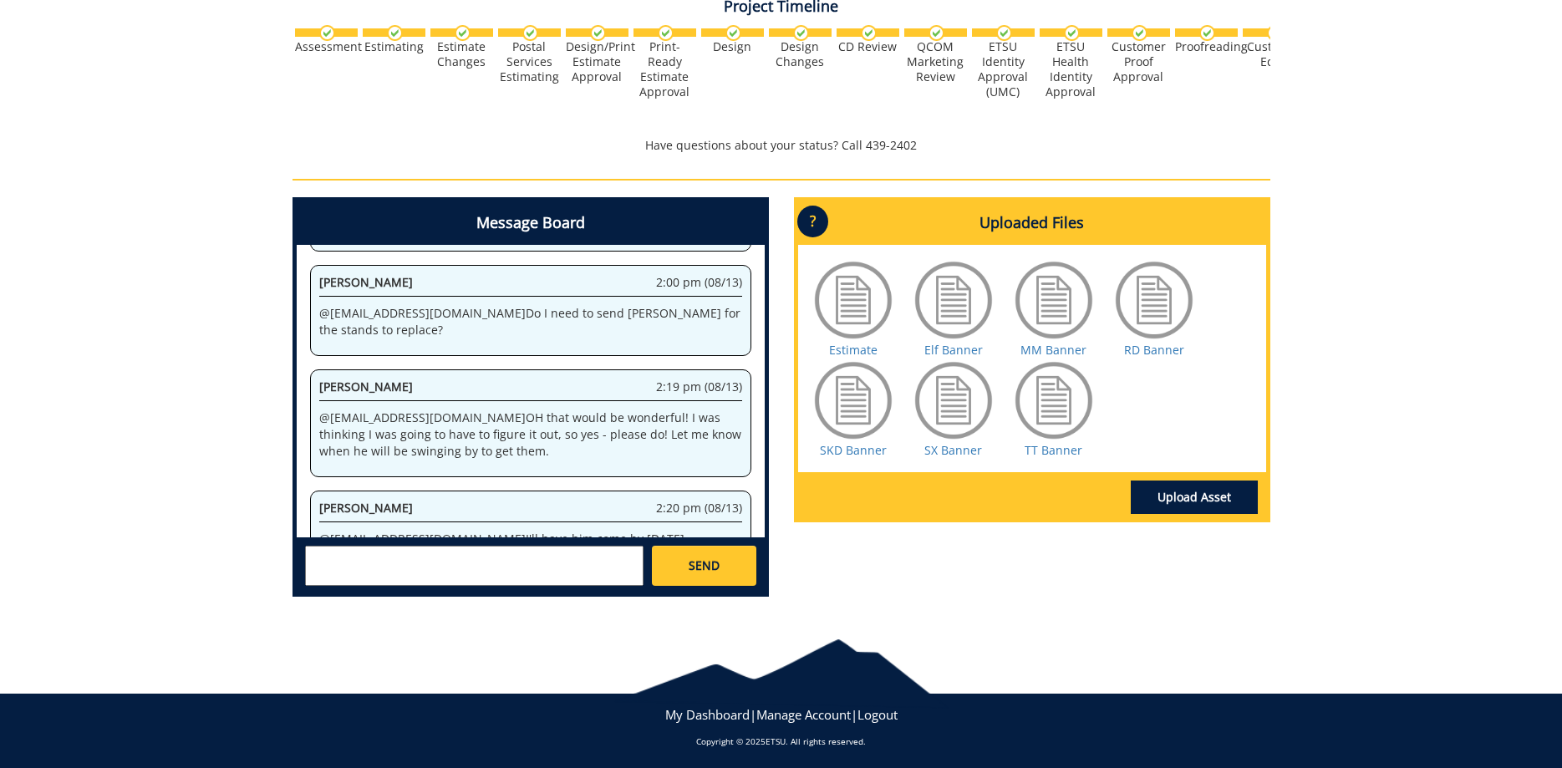
scroll to position [471, 0]
